Goal: Task Accomplishment & Management: Use online tool/utility

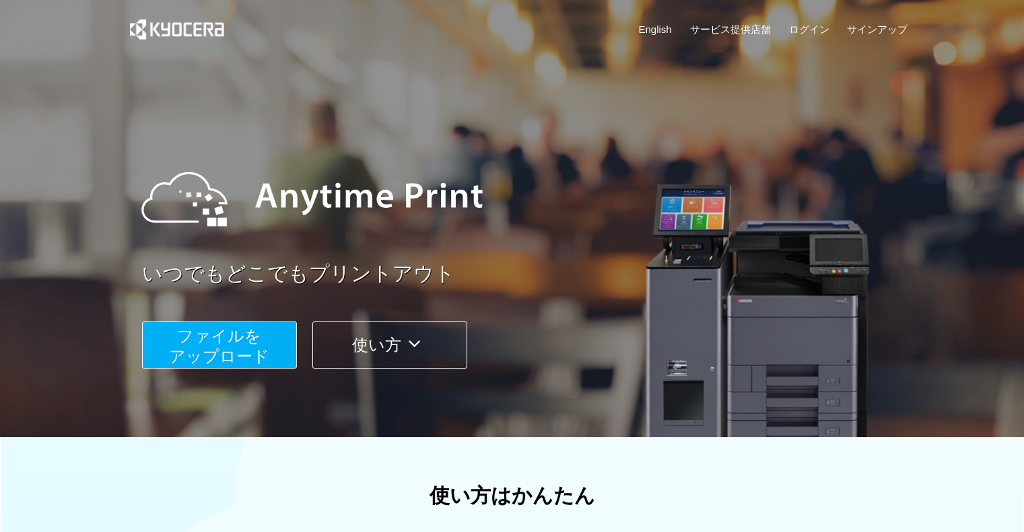
scroll to position [54, 0]
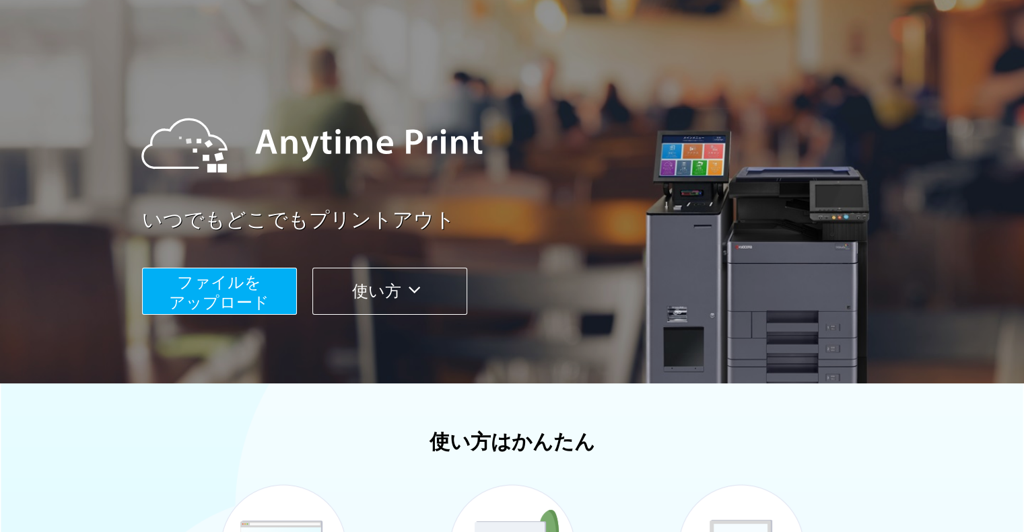
click at [232, 303] on span "ファイルを ​​アップロード" at bounding box center [219, 292] width 100 height 38
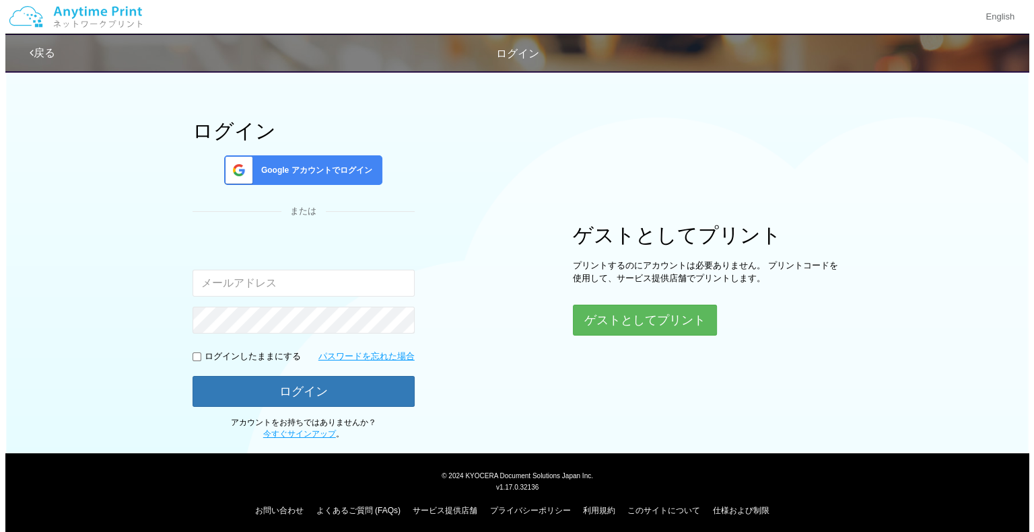
scroll to position [48, 0]
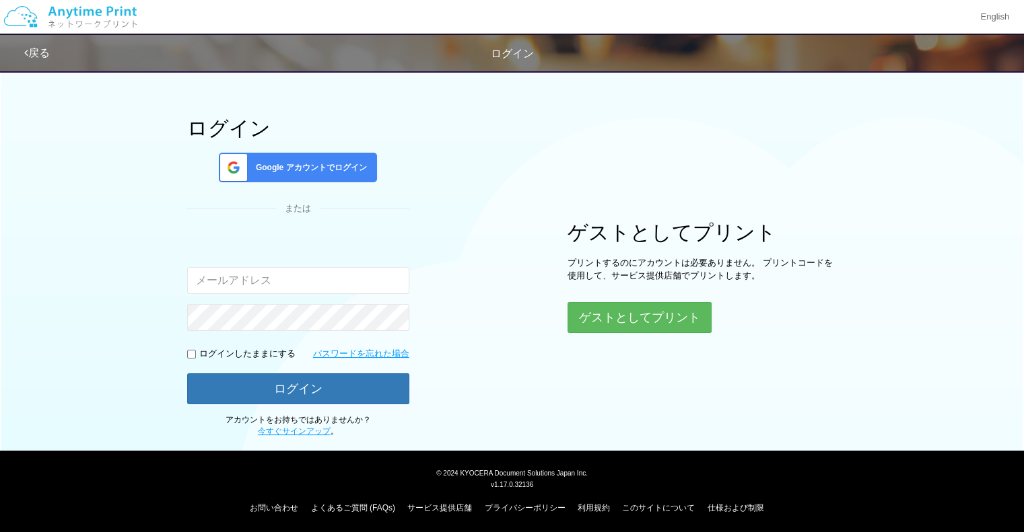
click at [678, 341] on div "ログイン Google アカウントでログイン または 入力されたメールアドレスまたはパスワードが正しくありません。 ログインしたままにする パスワードを忘れた…" at bounding box center [512, 226] width 808 height 423
click at [650, 318] on button "ゲストとしてプリント" at bounding box center [638, 318] width 143 height 30
click at [625, 305] on button "ゲストとしてプリント" at bounding box center [638, 318] width 143 height 30
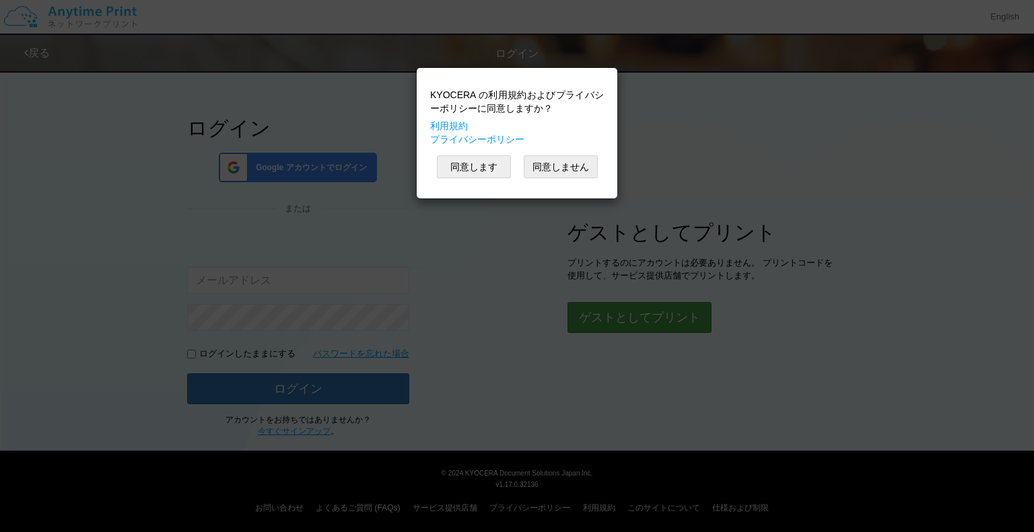
click at [617, 316] on div "KYOCERA の利用規約およびプライバシーポリシーに同意しますか？ 利用規約 プライバシーポリシー 同意します 同意しません" at bounding box center [517, 266] width 1034 height 532
click at [485, 164] on button "同意します" at bounding box center [474, 166] width 74 height 23
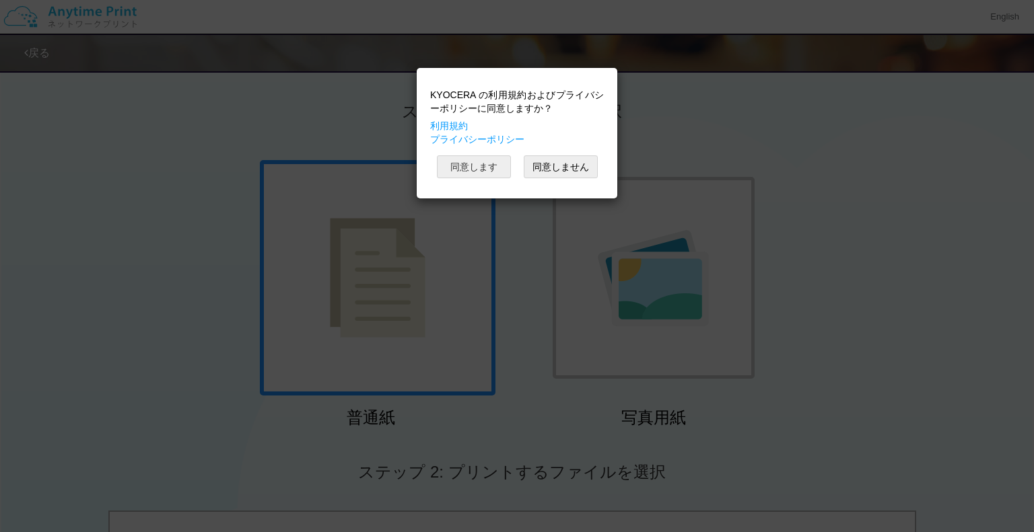
click at [471, 166] on button "同意します" at bounding box center [474, 166] width 74 height 23
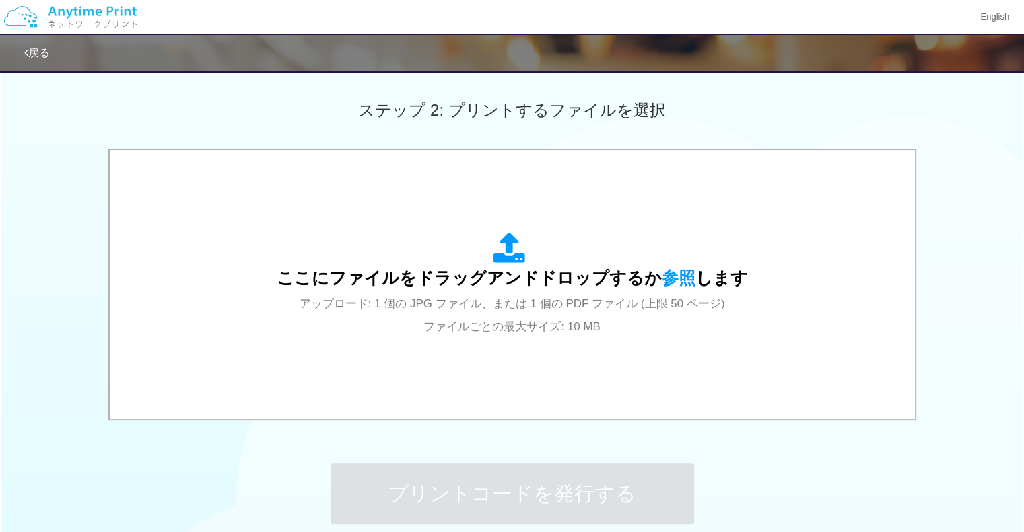
scroll to position [363, 0]
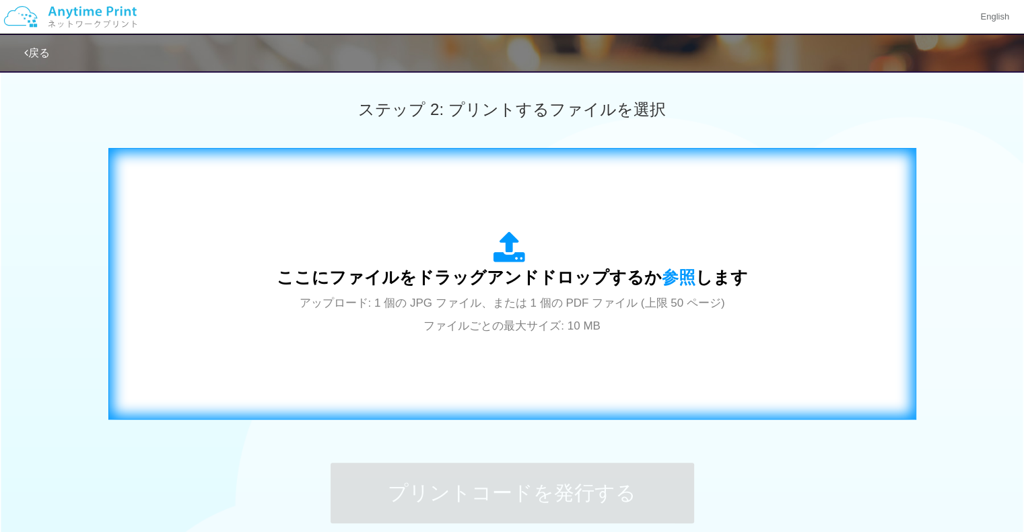
click at [504, 247] on icon at bounding box center [512, 249] width 38 height 34
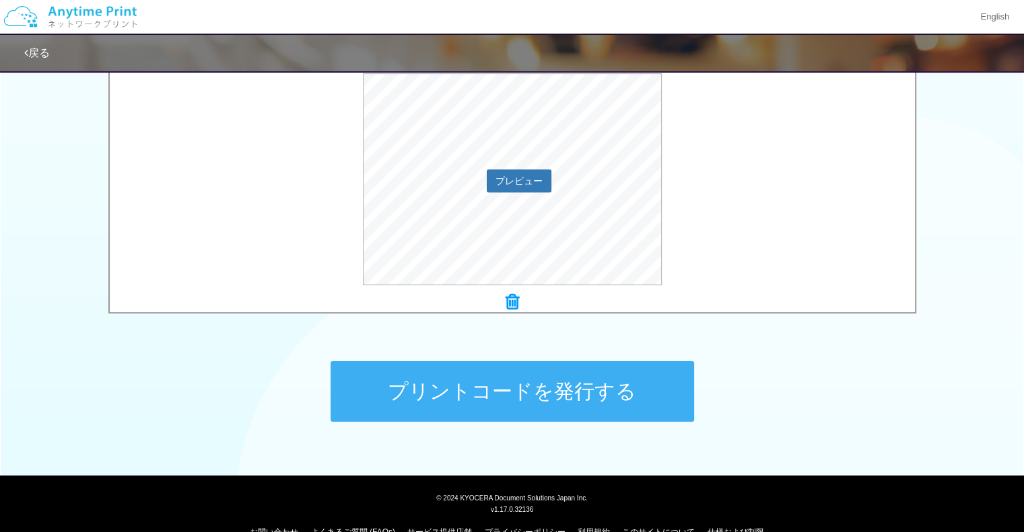
scroll to position [491, 0]
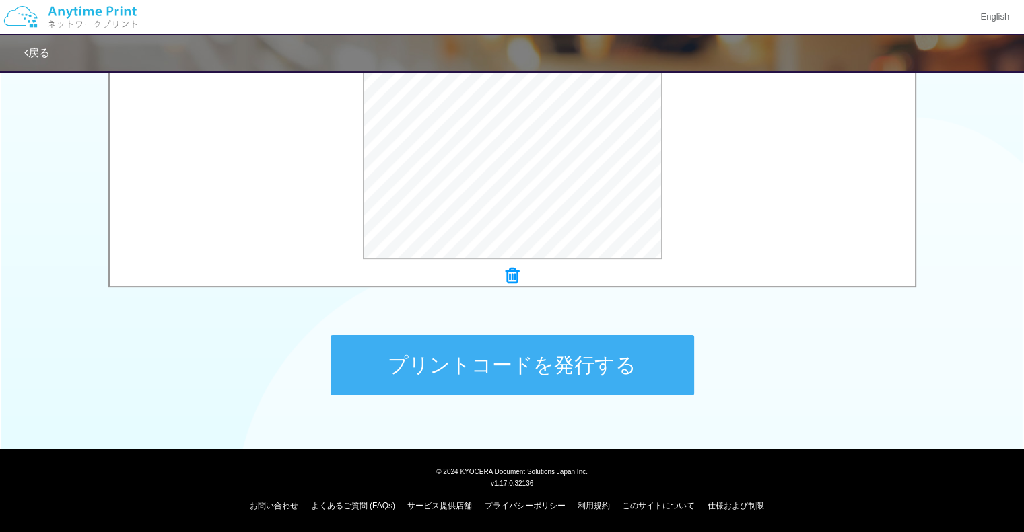
click at [469, 387] on button "プリントコードを発行する" at bounding box center [512, 365] width 363 height 61
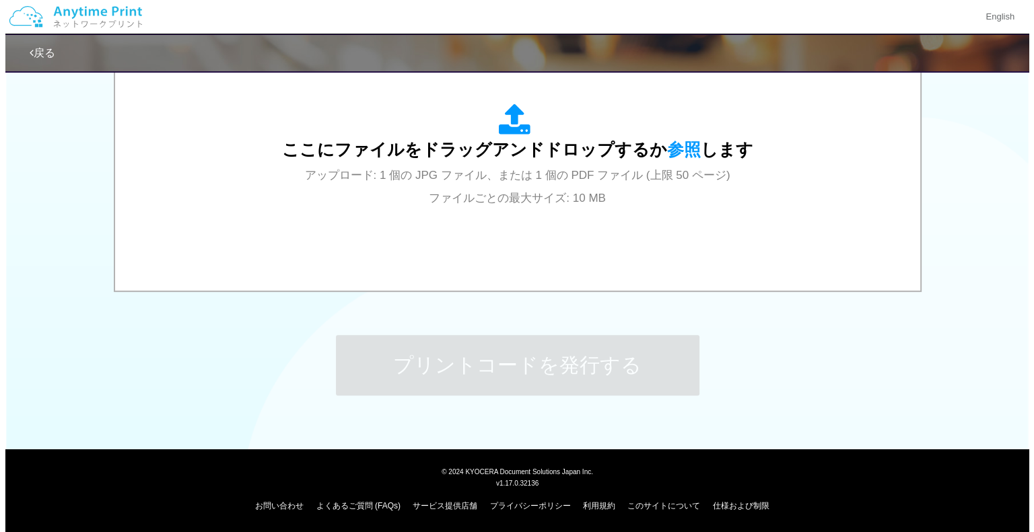
scroll to position [0, 0]
